Goal: Information Seeking & Learning: Learn about a topic

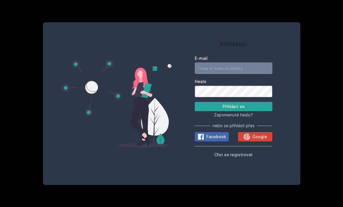
click at [326, 9] on div "Přihlášení E-mail Heslo Přihlásit se Zapomenuté heslo? nebo se přihlásit přes F…" at bounding box center [171, 103] width 343 height 207
click at [330, 12] on div "Přihlášení E-mail Heslo Přihlásit se Zapomenuté heslo? nebo se přihlásit přes F…" at bounding box center [171, 103] width 343 height 207
click at [331, 15] on div "Přihlášení E-mail Heslo Přihlásit se Zapomenuté heslo? nebo se přihlásit přes F…" at bounding box center [171, 103] width 343 height 207
click at [332, 10] on div "Přihlášení E-mail Heslo Přihlásit se Zapomenuté heslo? nebo se přihlásit přes F…" at bounding box center [171, 103] width 343 height 207
click at [334, 8] on div "Přihlášení E-mail Heslo Přihlásit se Zapomenuté heslo? nebo se přihlásit přes F…" at bounding box center [171, 103] width 343 height 207
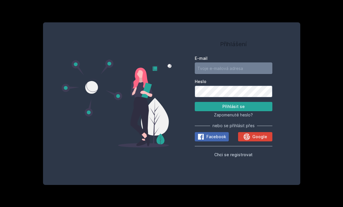
click at [239, 74] on input "E-mail" at bounding box center [234, 68] width 78 height 12
type input "[EMAIL_ADDRESS][DOMAIN_NAME]"
click at [233, 111] on button "Přihlásit se" at bounding box center [234, 106] width 78 height 9
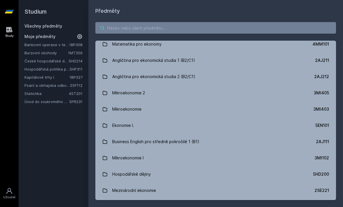
click at [201, 29] on input "search" at bounding box center [215, 28] width 241 height 12
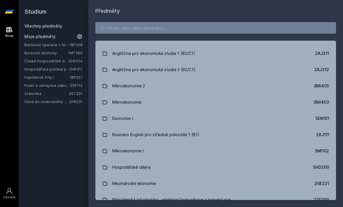
click at [212, 22] on input "search" at bounding box center [215, 28] width 241 height 12
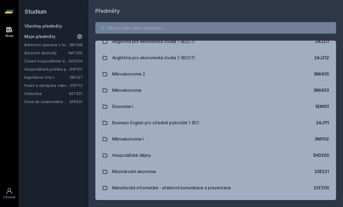
click at [192, 31] on input "search" at bounding box center [215, 28] width 241 height 12
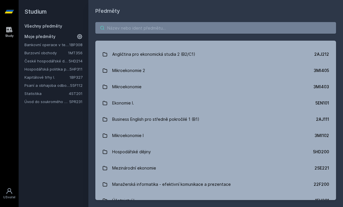
scroll to position [60, 0]
paste input "4SA331"
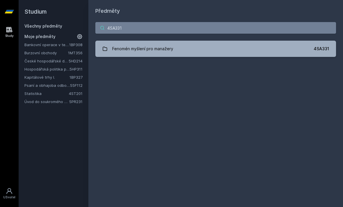
scroll to position [0, 0]
type input "4SA331"
click at [307, 48] on link "Fenomén myšlení pro manažery 4SA331" at bounding box center [215, 49] width 241 height 16
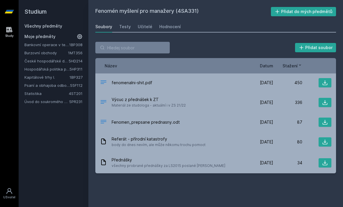
click at [270, 63] on span "Datum" at bounding box center [266, 66] width 13 height 6
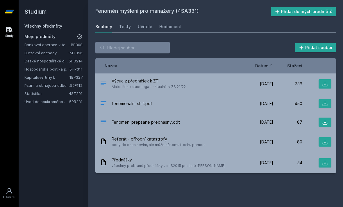
click at [137, 104] on span "fenomenalni-shit.pdf" at bounding box center [132, 104] width 41 height 6
click at [167, 27] on div "Hodnocení" at bounding box center [170, 27] width 22 height 6
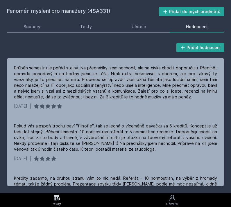
click at [39, 28] on div "Soubory" at bounding box center [32, 27] width 17 height 6
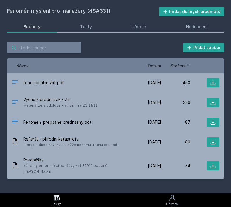
click at [71, 48] on input "search" at bounding box center [44, 48] width 74 height 12
click at [119, 47] on div "Přidat soubor" at bounding box center [115, 48] width 217 height 12
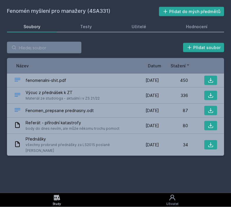
scroll to position [1, 0]
click at [67, 194] on link "Study" at bounding box center [57, 200] width 114 height 14
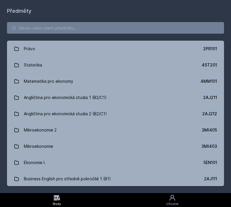
click at [104, 19] on div "Právo 2PR101 Statistika 4ST201 Matematika pro ekonomy 4MM101 Angličtina pro eko…" at bounding box center [115, 104] width 231 height 178
click at [109, 28] on input "search" at bounding box center [115, 28] width 217 height 12
click at [50, 26] on input "search" at bounding box center [115, 28] width 217 height 12
paste input "5FI404"
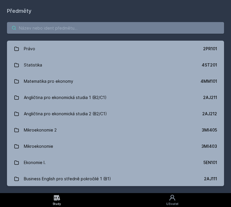
type input "5FI404"
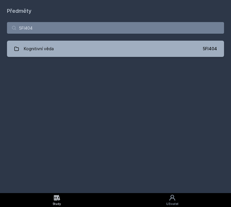
click at [205, 48] on div "5FI404" at bounding box center [210, 49] width 14 height 6
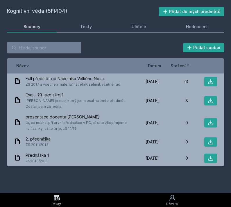
click at [151, 68] on span "Datum" at bounding box center [154, 66] width 13 height 6
click at [196, 25] on div "Hodnocení" at bounding box center [197, 27] width 22 height 6
